Goal: Information Seeking & Learning: Learn about a topic

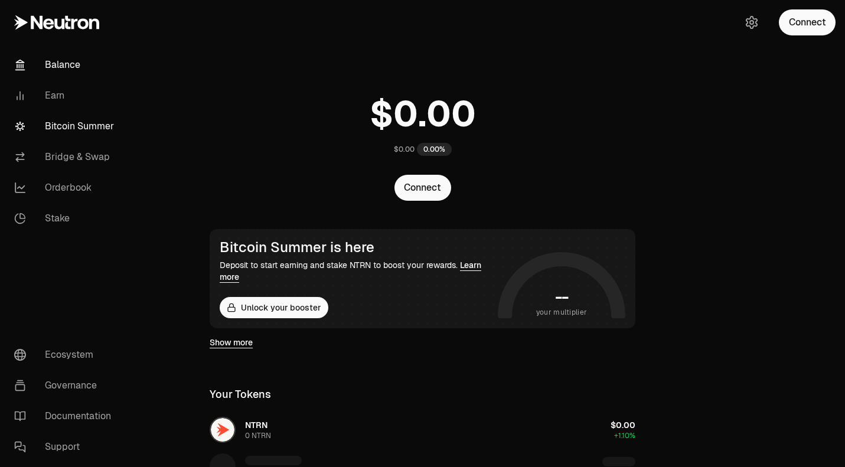
click at [99, 130] on link "Bitcoin Summer" at bounding box center [66, 126] width 123 height 31
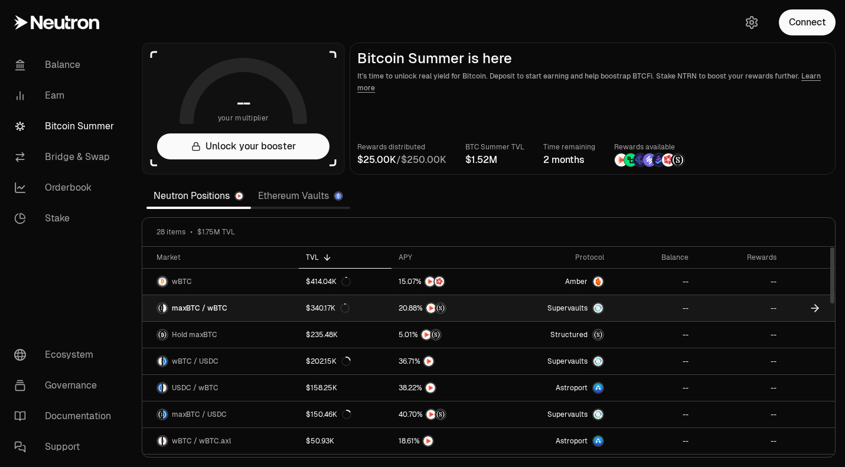
click at [183, 307] on span "maxBTC / wBTC" at bounding box center [200, 308] width 56 height 9
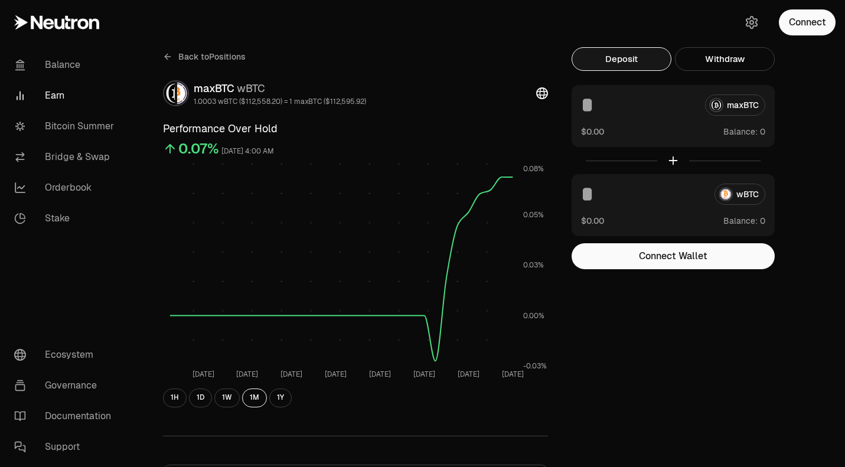
click at [216, 87] on div "maxBTC wBTC" at bounding box center [280, 88] width 172 height 17
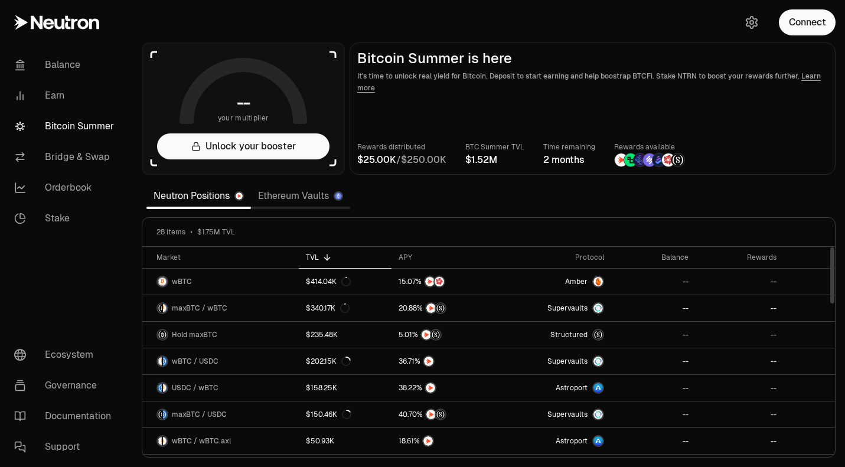
click at [289, 193] on link "Ethereum Vaults" at bounding box center [300, 196] width 99 height 24
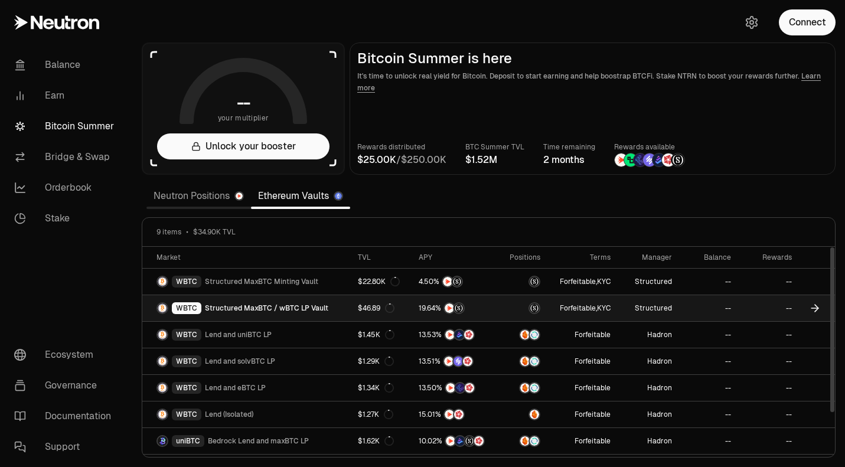
click at [293, 307] on span "Structured MaxBTC / wBTC LP Vault" at bounding box center [266, 308] width 123 height 9
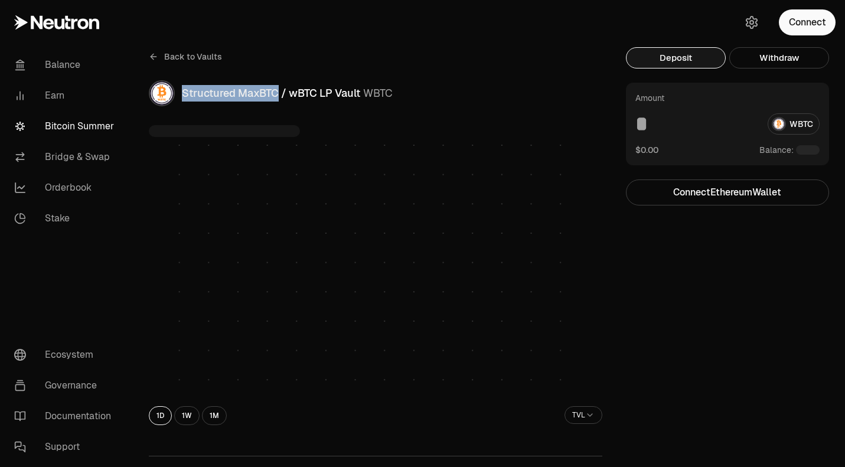
drag, startPoint x: 275, startPoint y: 93, endPoint x: 182, endPoint y: 96, distance: 93.4
click at [182, 96] on span "Structured MaxBTC / wBTC LP Vault" at bounding box center [271, 93] width 178 height 14
copy span "Structured MaxBTC"
